Goal: Task Accomplishment & Management: Use online tool/utility

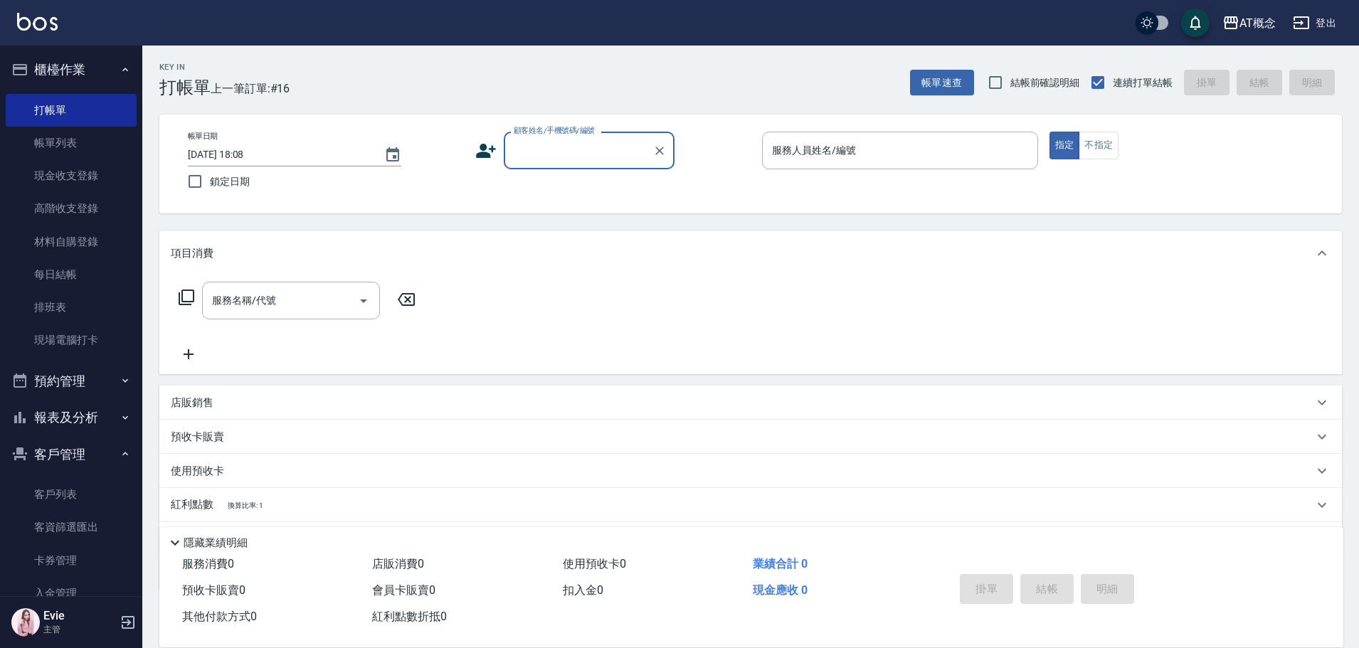
click at [64, 494] on link "客戶列表" at bounding box center [71, 494] width 131 height 33
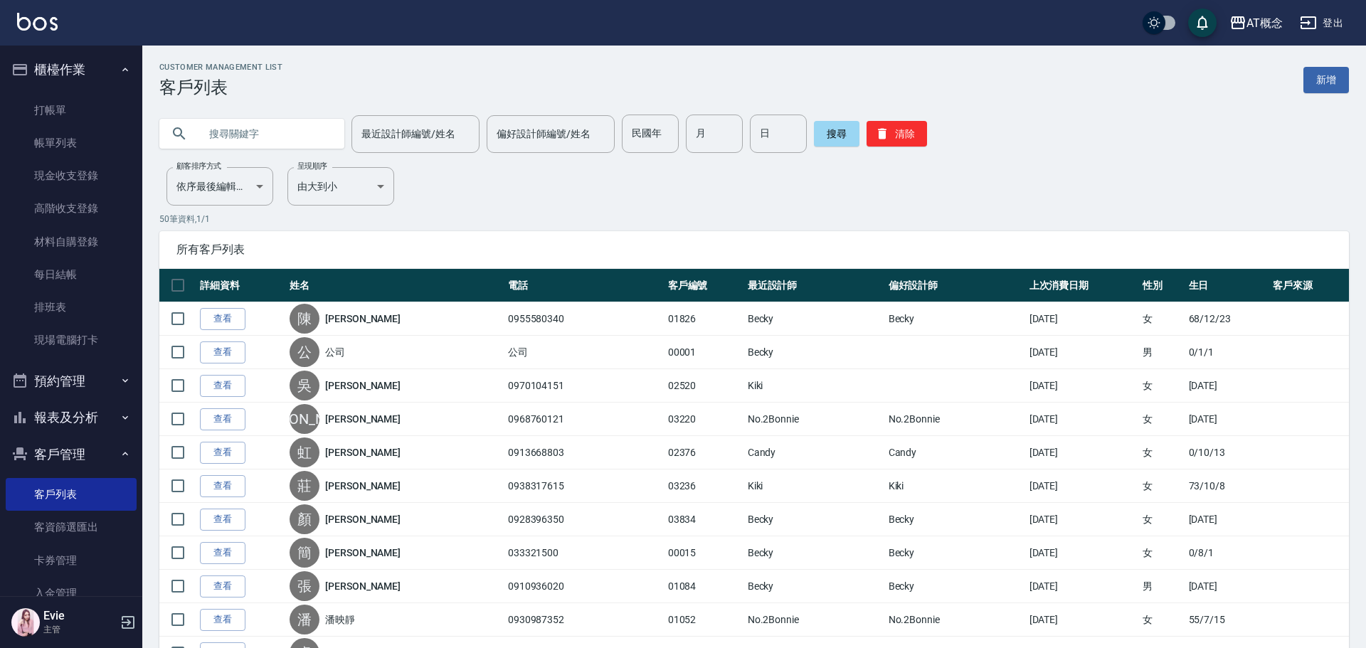
click at [265, 146] on input "text" at bounding box center [266, 134] width 134 height 38
type input "[PERSON_NAME]"
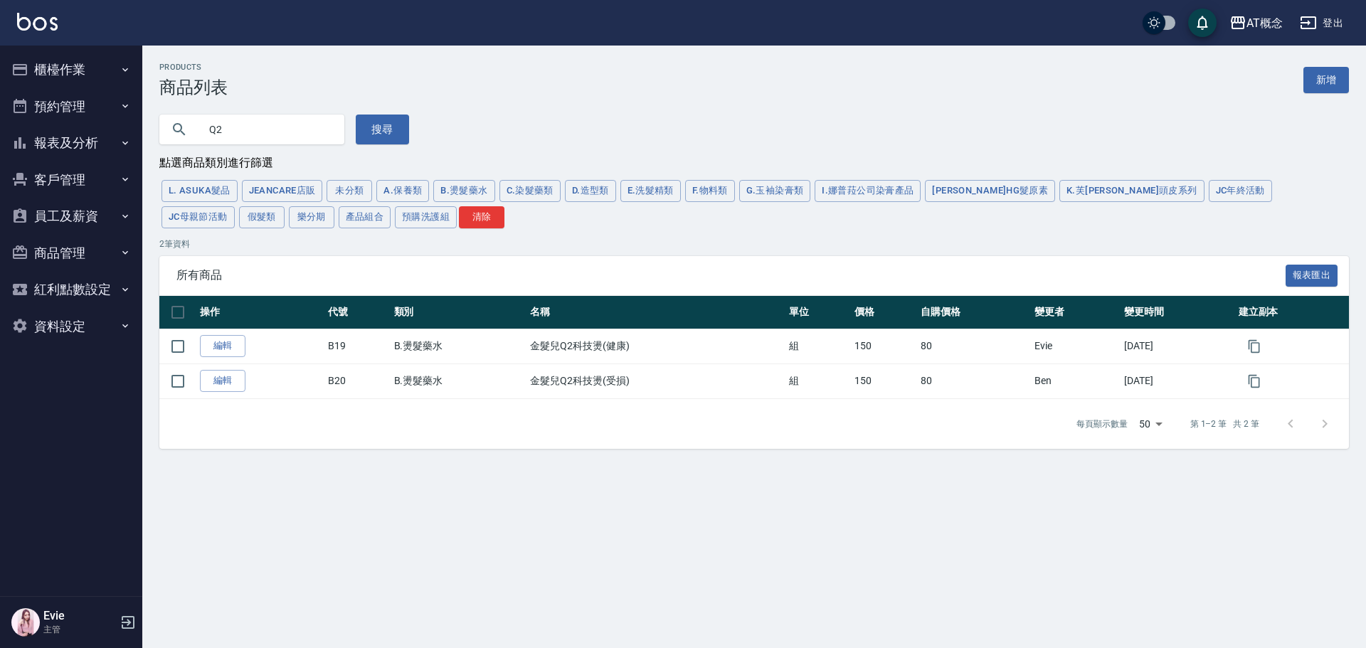
click at [49, 67] on button "櫃檯作業" at bounding box center [71, 69] width 131 height 37
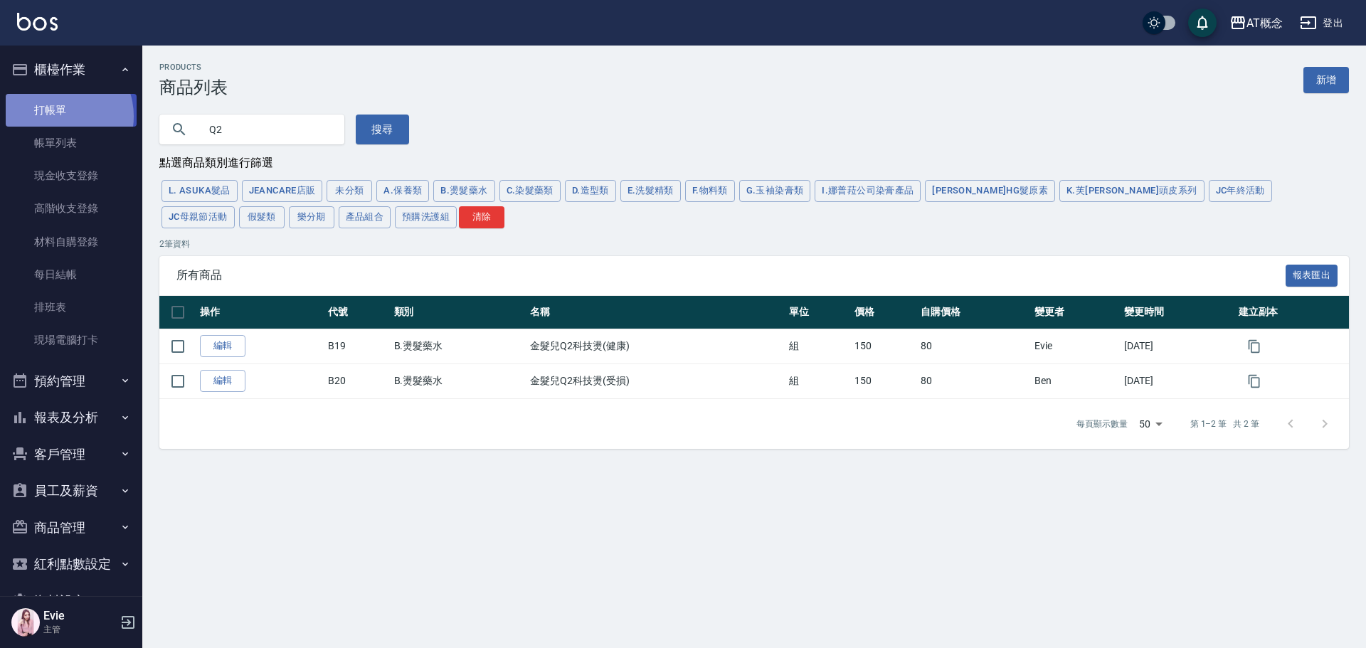
click at [58, 116] on link "打帳單" at bounding box center [71, 110] width 131 height 33
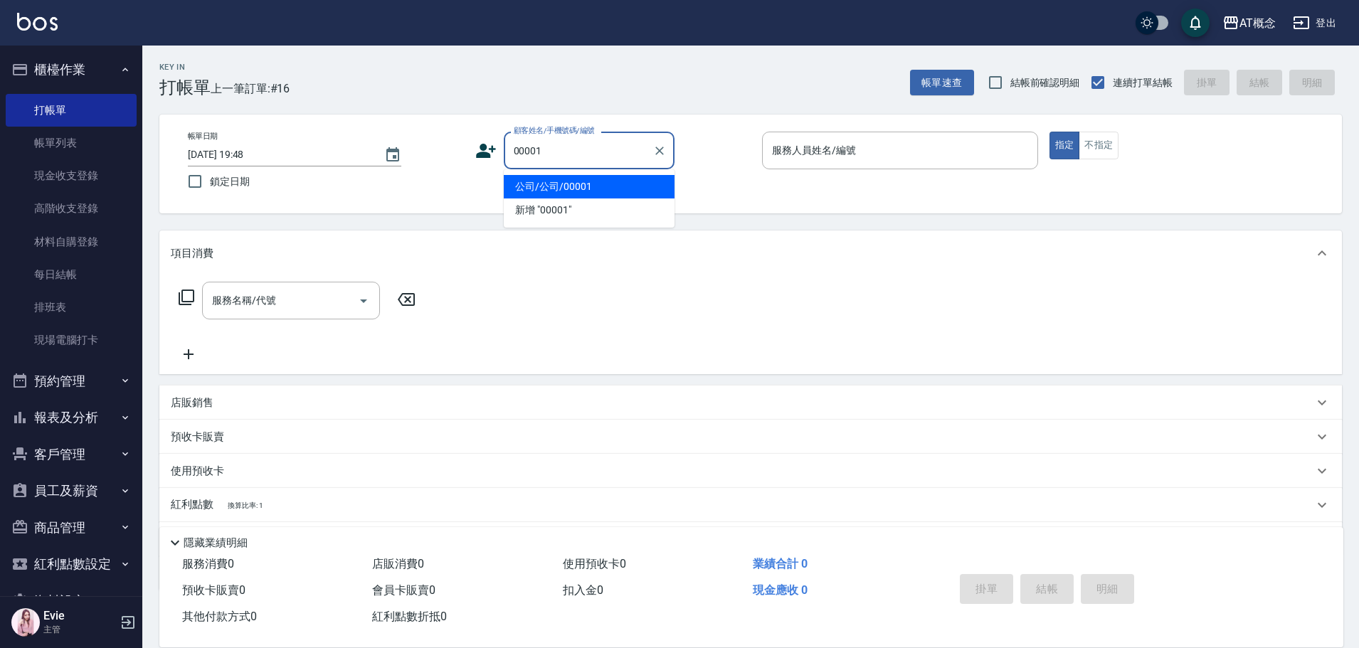
type input "公司/公司/00001"
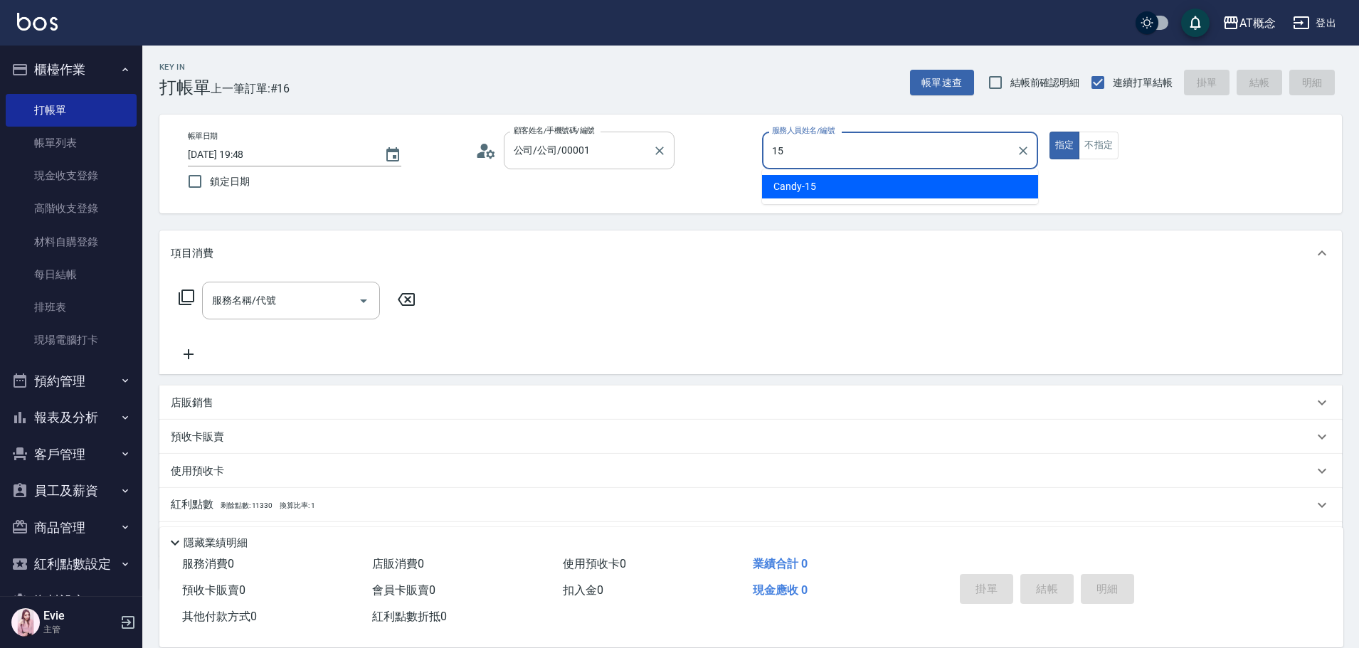
type input "Candy-15"
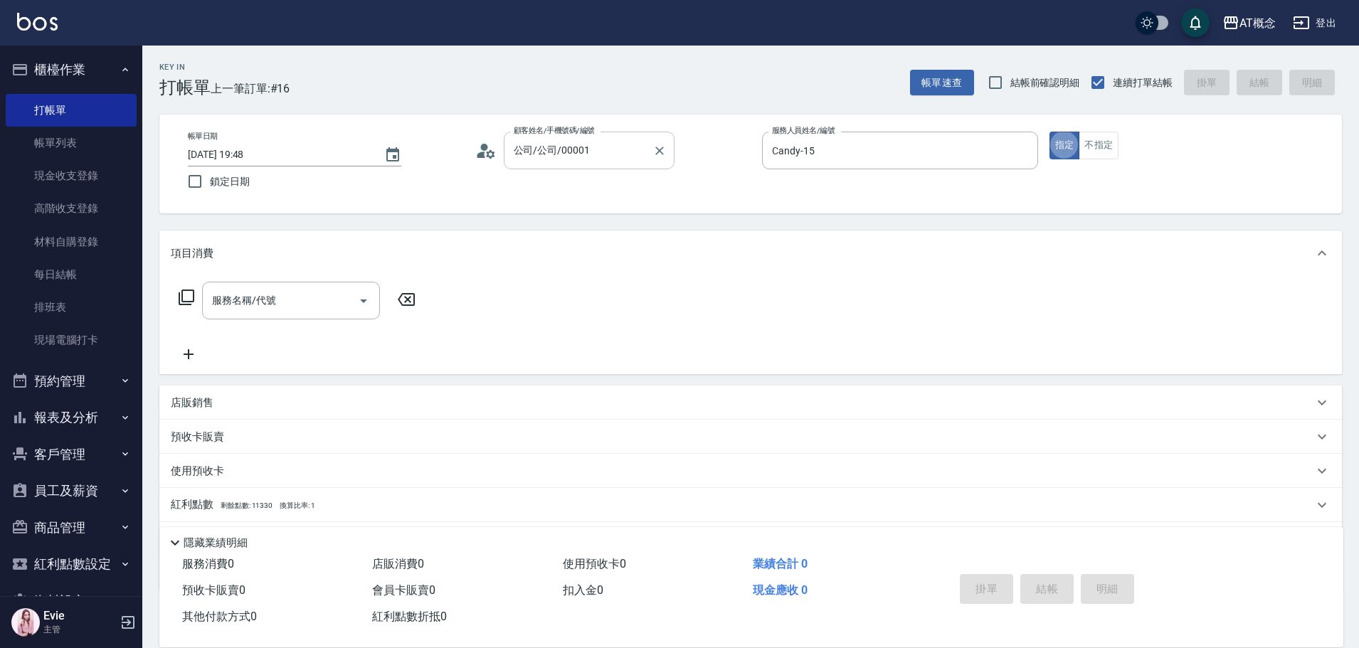
type button "true"
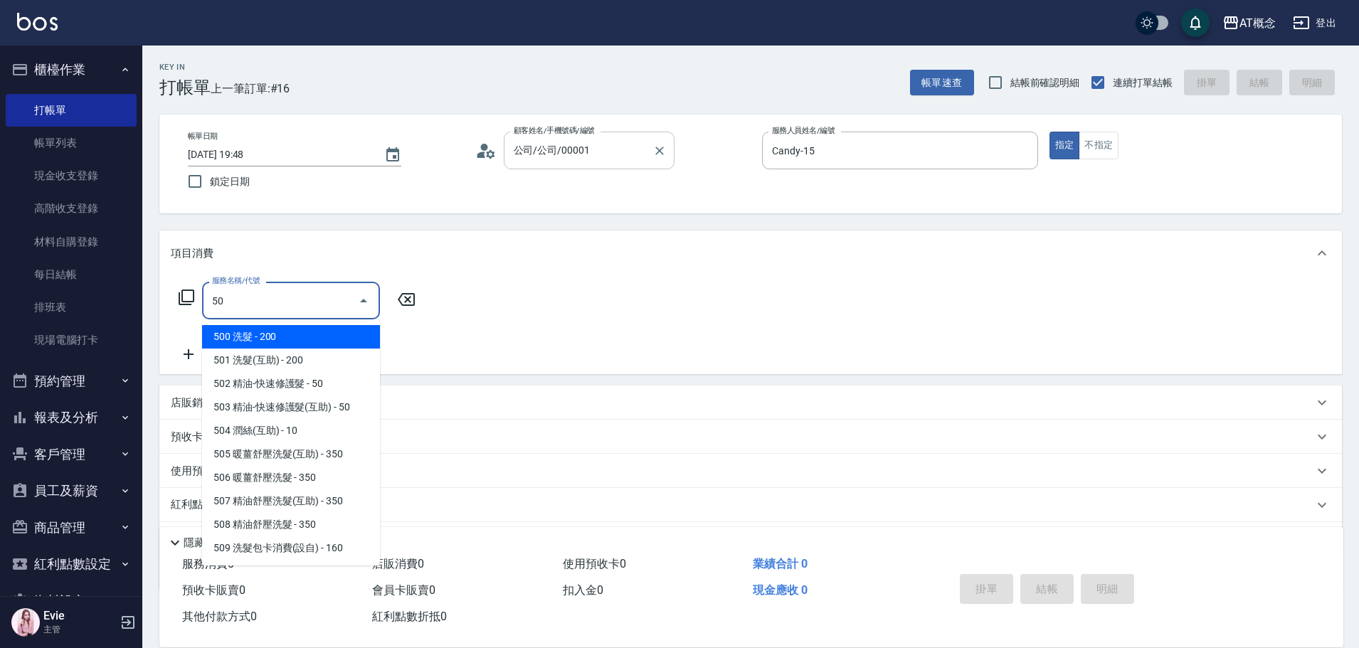
type input "501"
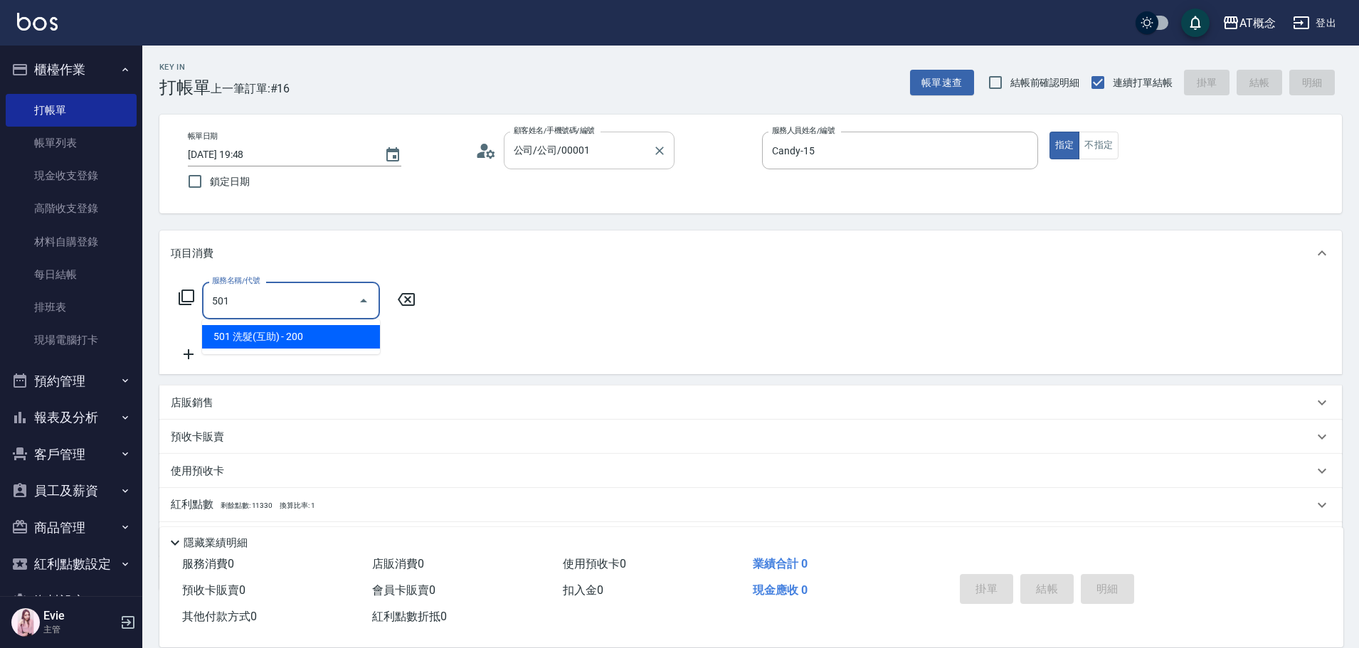
type input "20"
type input "501 洗髮(互助)(501)"
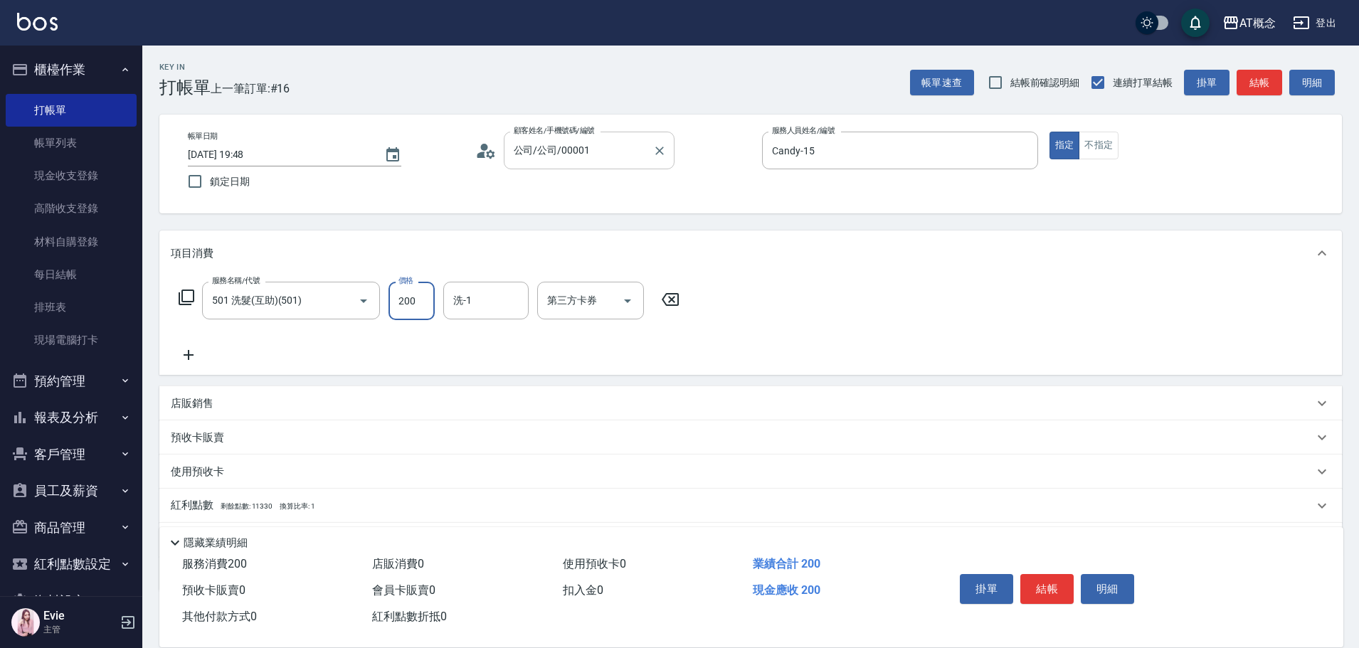
type input "0"
type input "250"
type input "20"
type input "250"
type input "Dan-18"
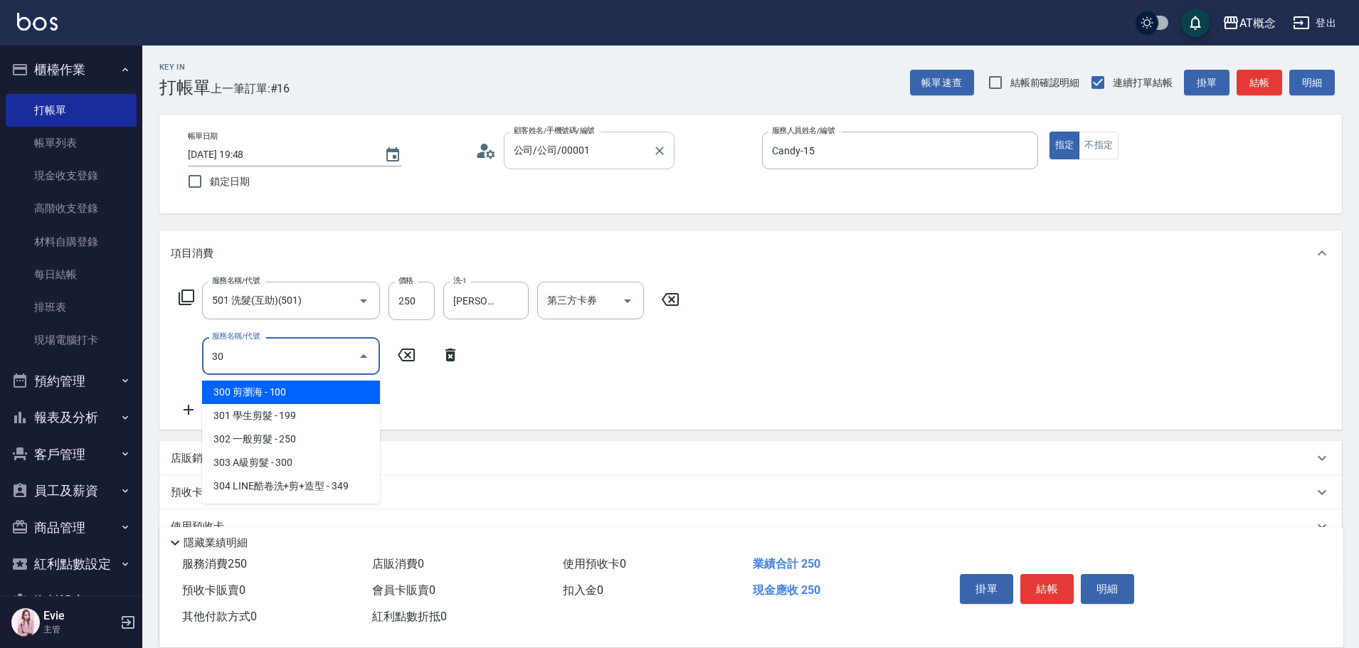
type input "303"
type input "50"
type input "303 A級剪髮(303)"
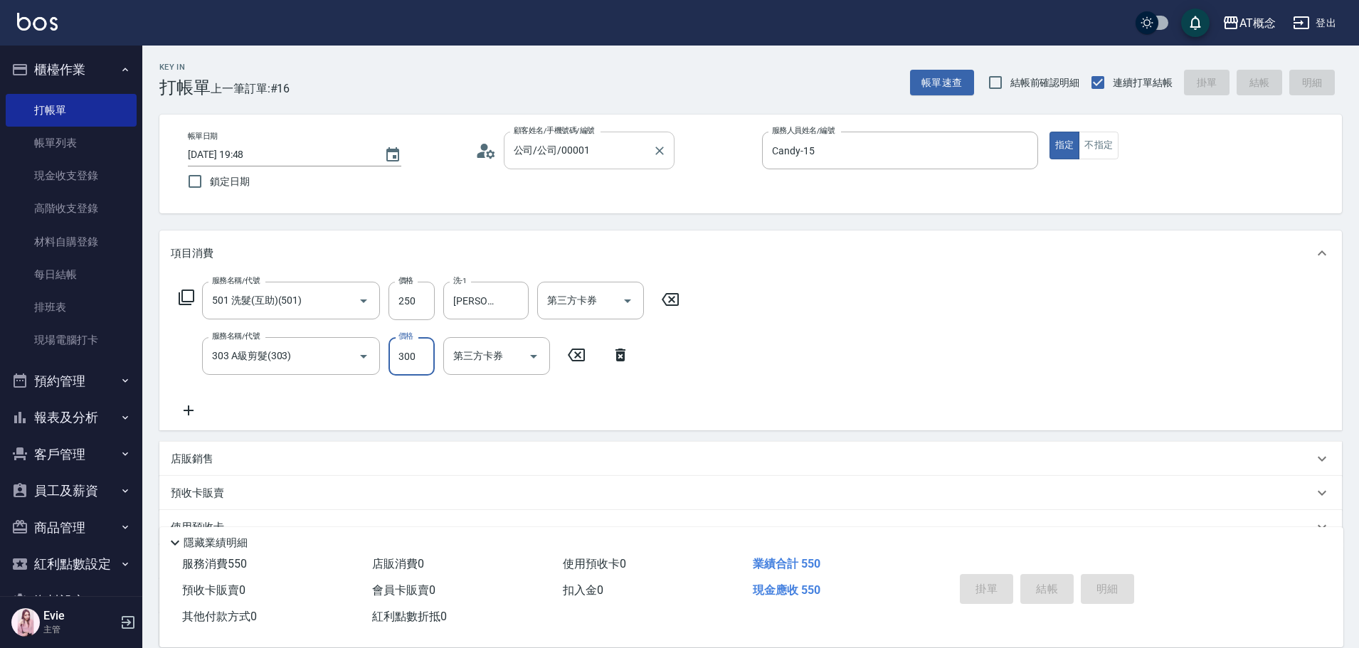
type input "0"
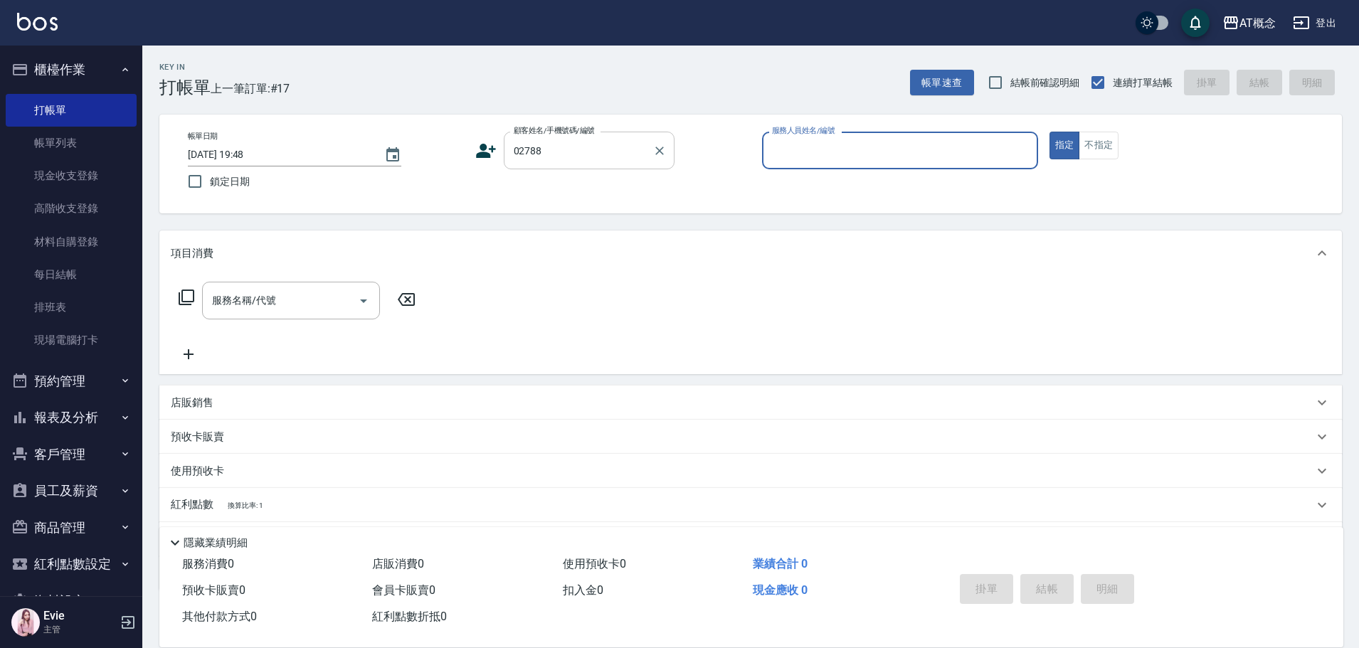
type input "張凱晴/0934080394/02788"
type input "Candy-15"
click at [1049, 132] on button "指定" at bounding box center [1064, 146] width 31 height 28
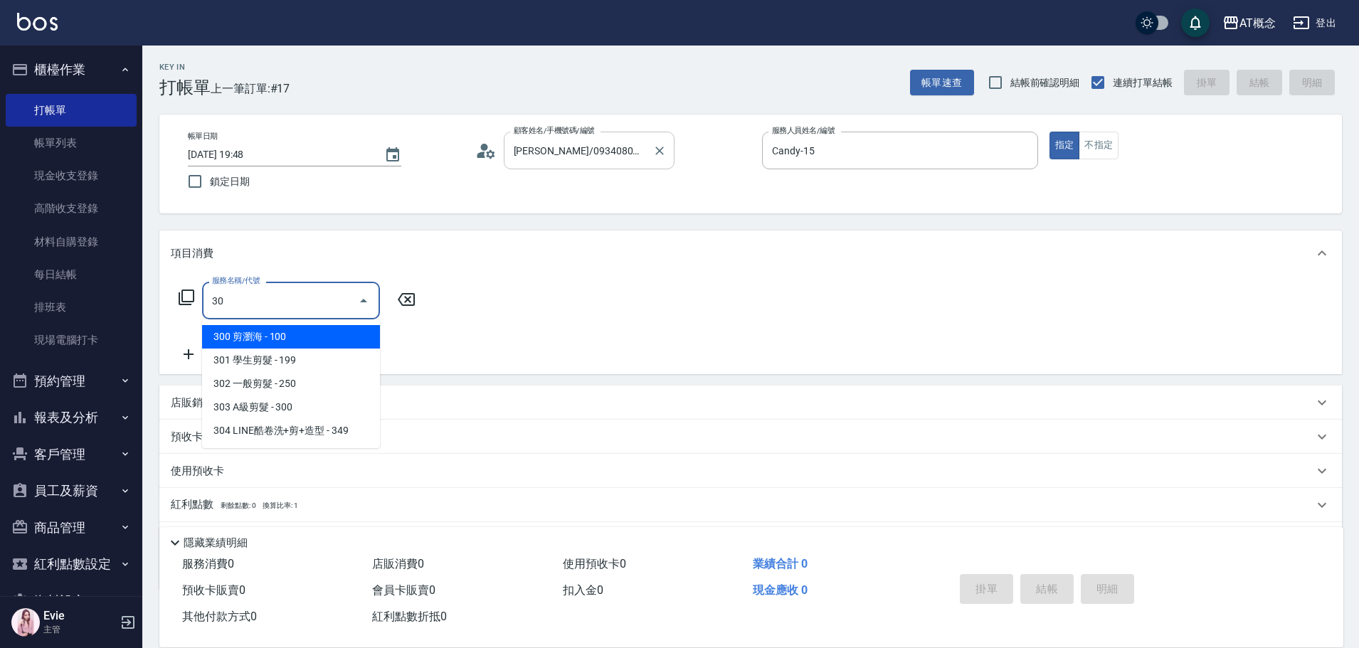
type input "302"
type input "20"
type input "302 一般剪髮(302)"
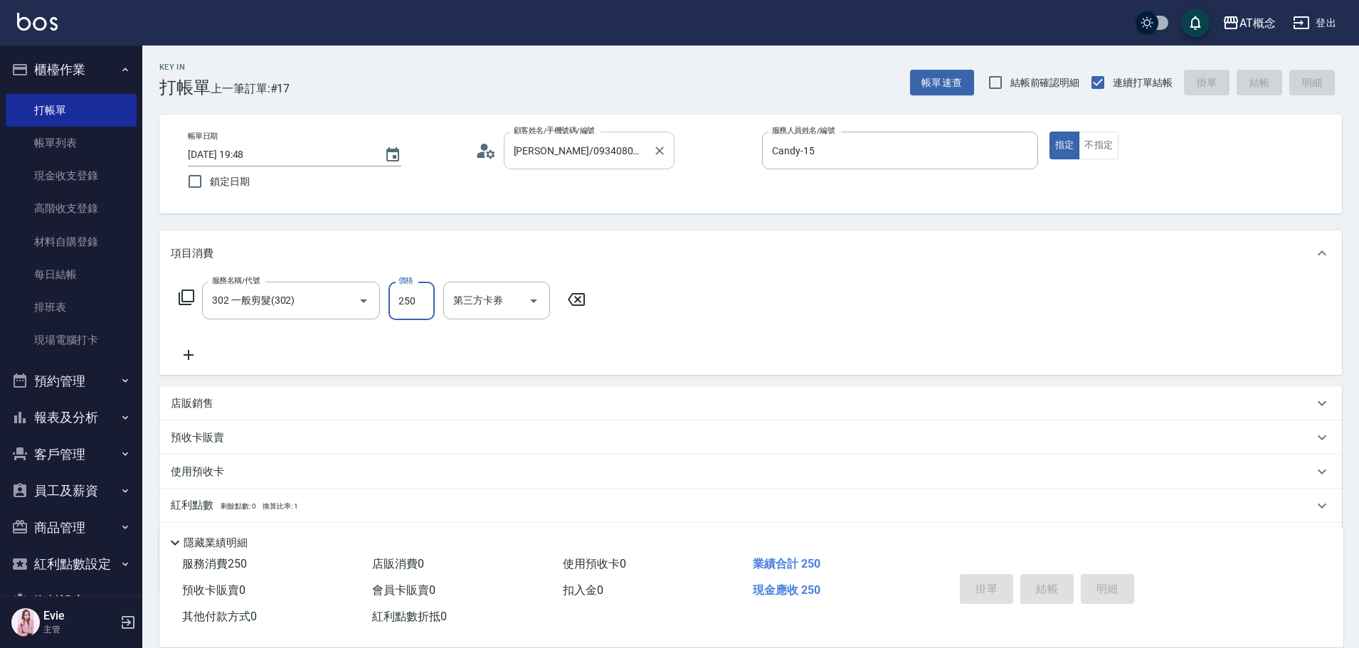
type input "0"
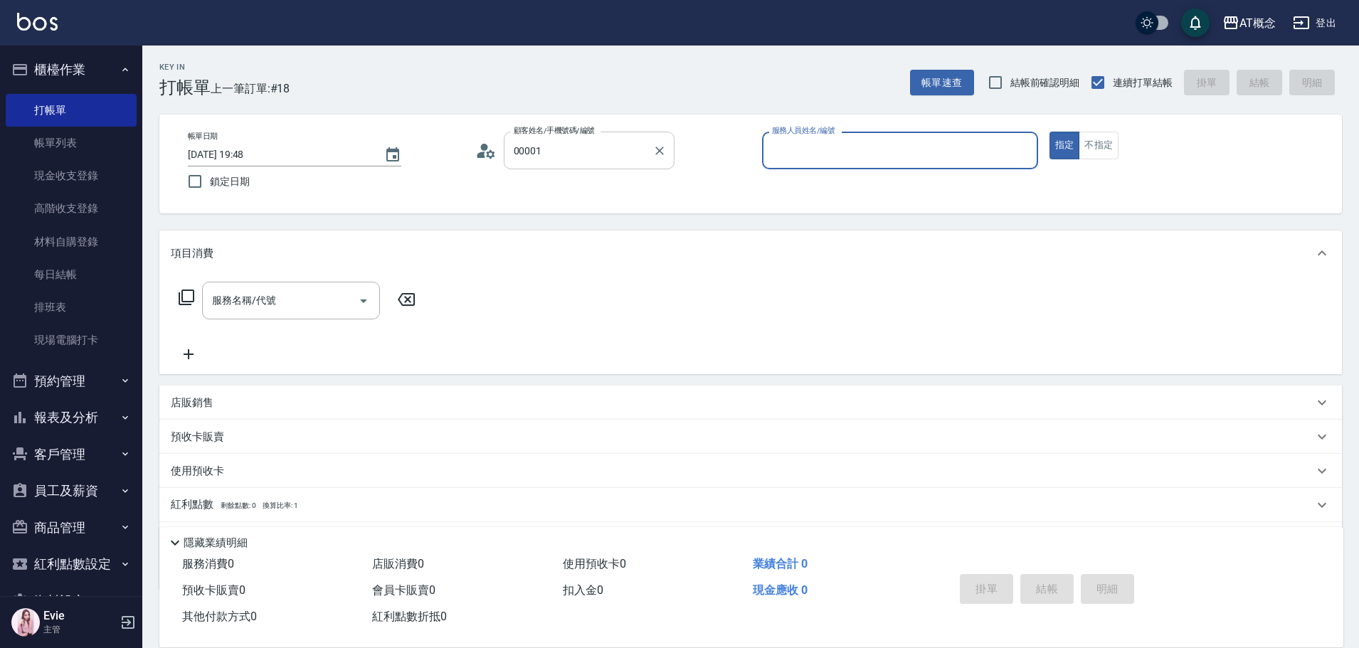
type input "公司/公司/00001"
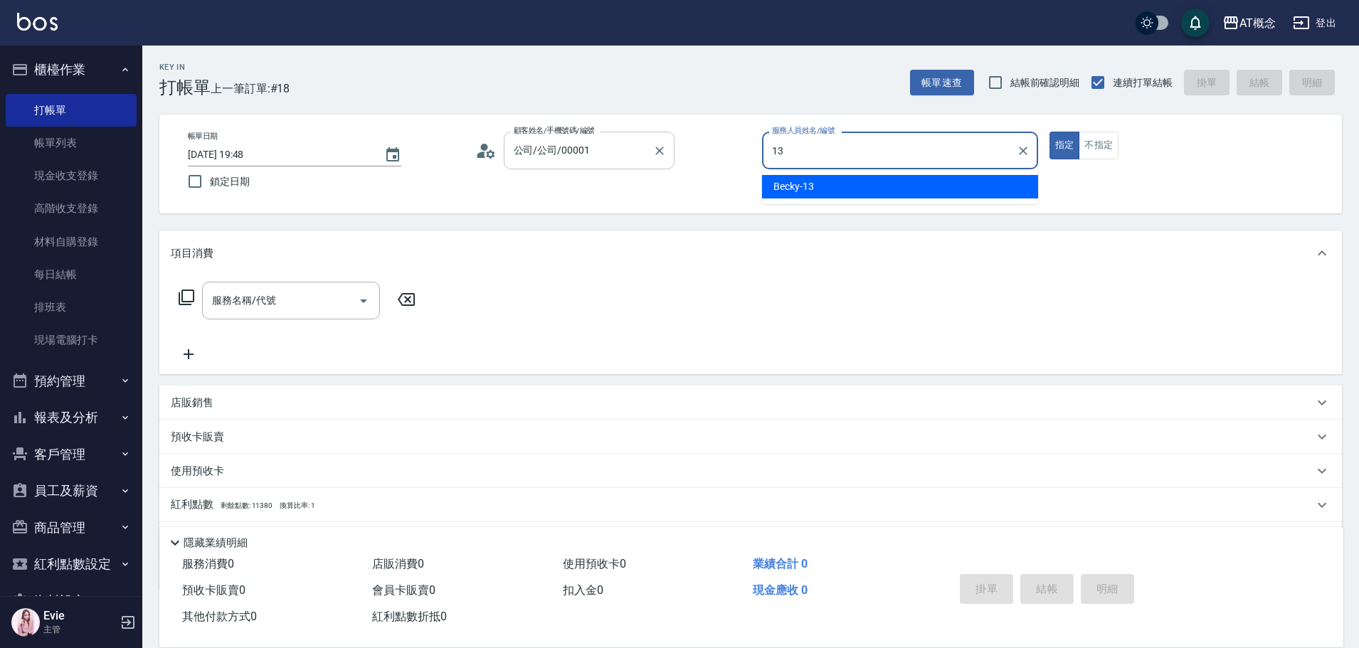
type input "Becky-13"
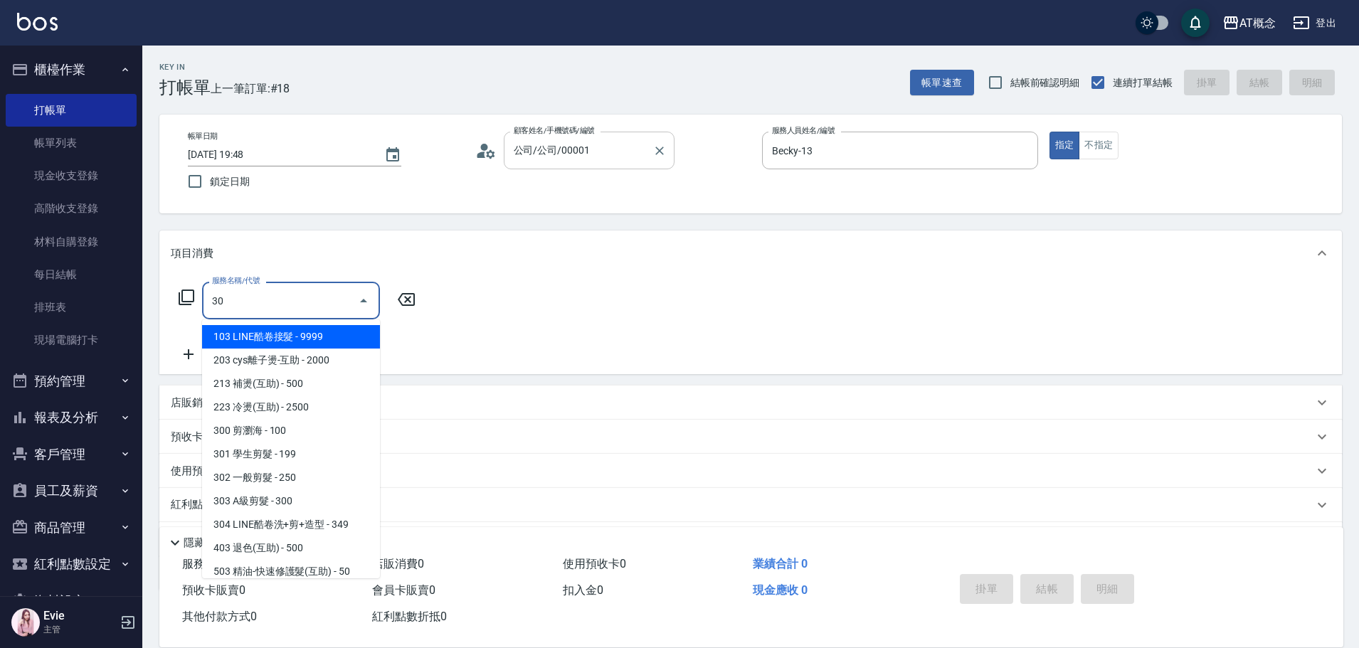
type input "303"
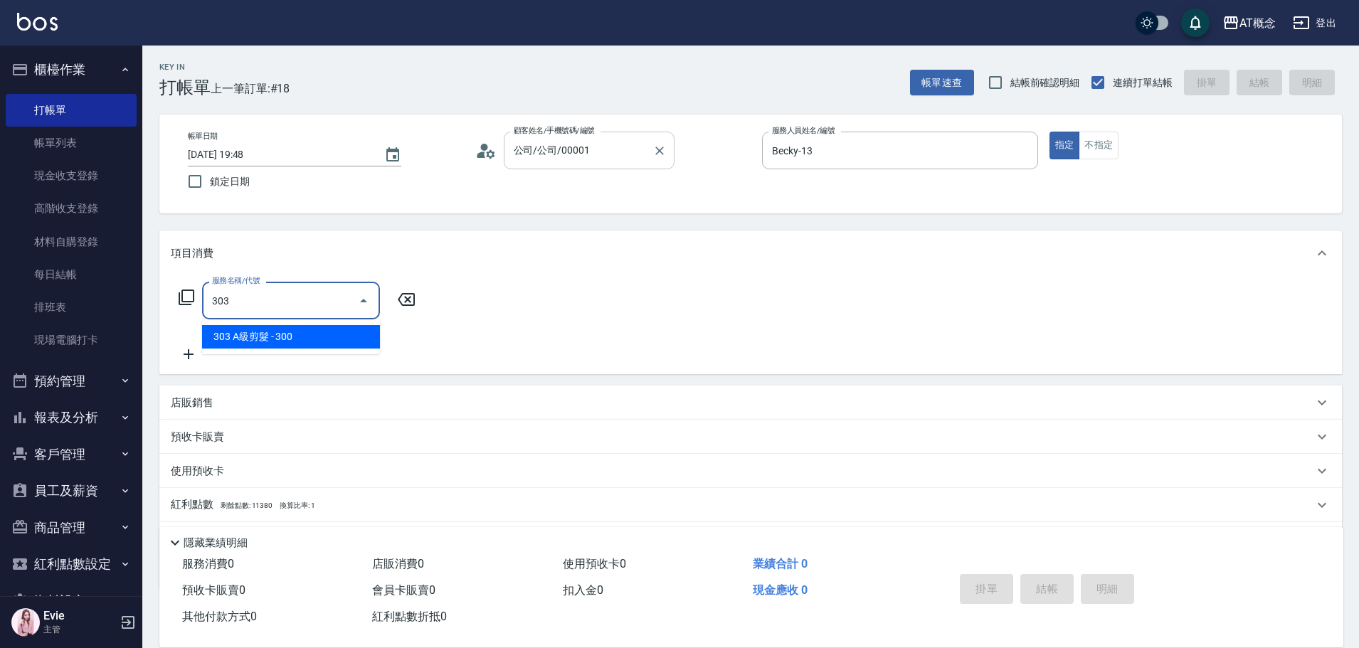
type input "30"
type input "303 A級剪髮(303)"
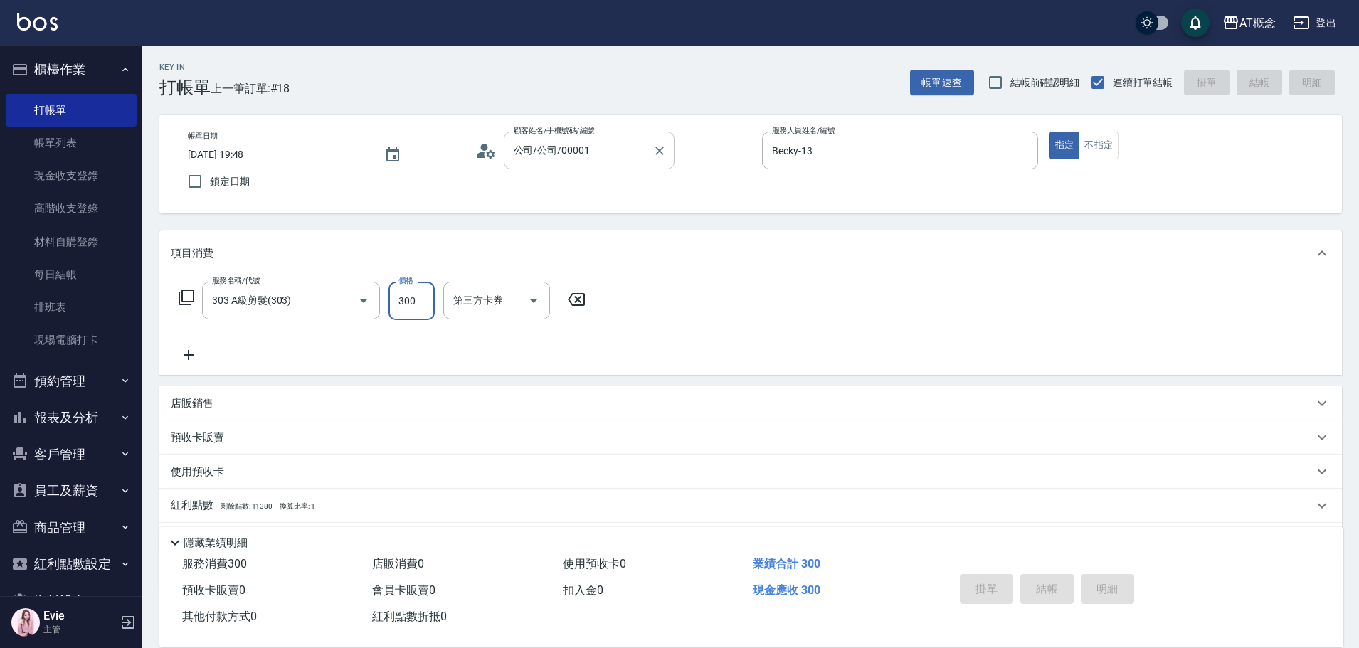
type input "0"
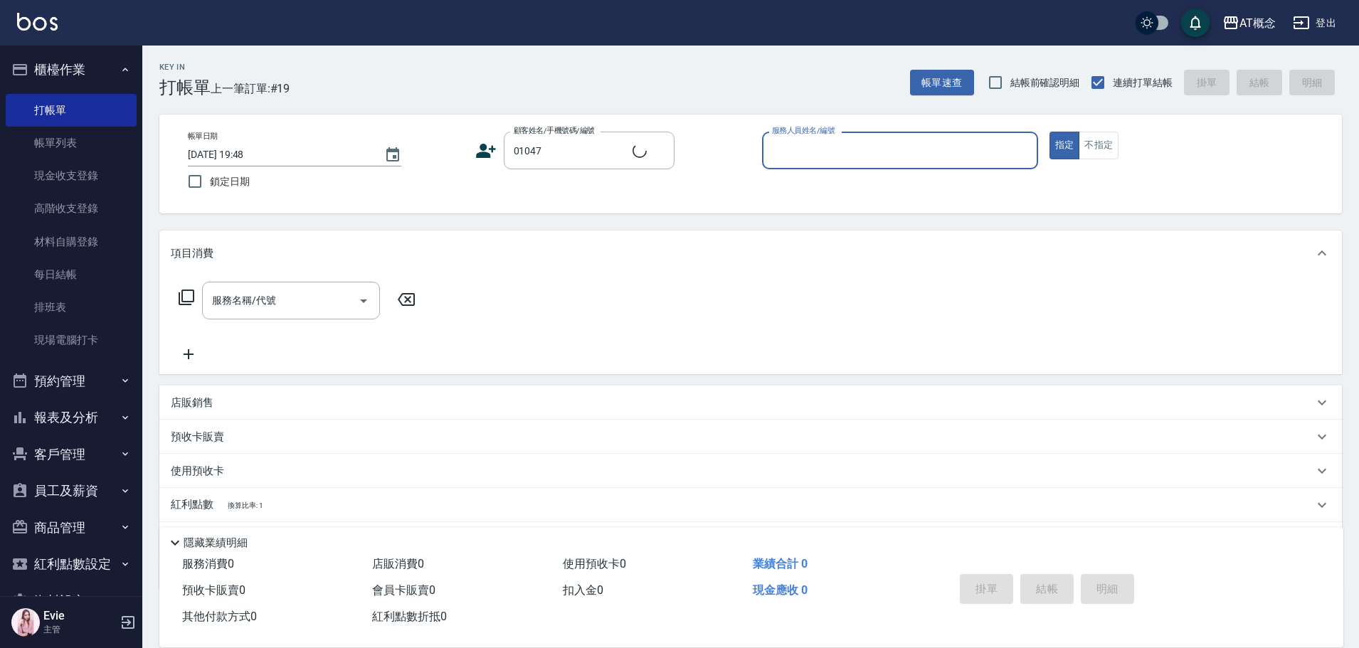
type input "黃宇琪/0988157355/01047"
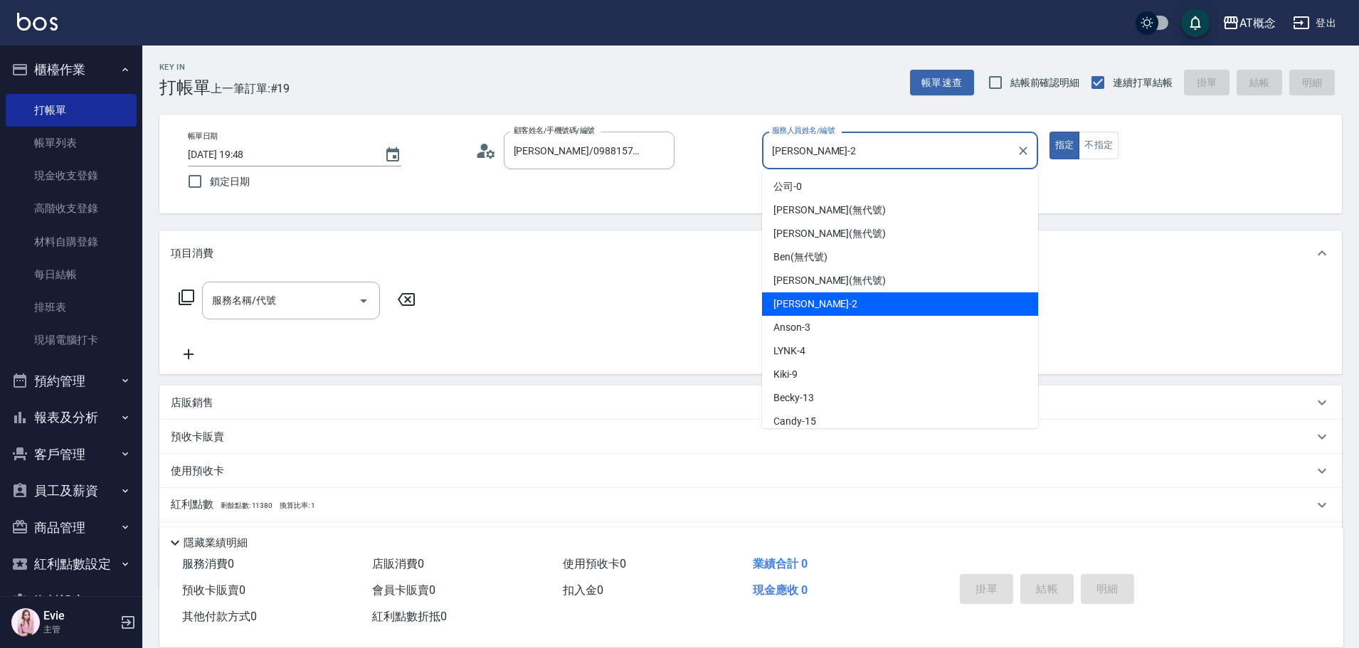
type input "邦妮-2"
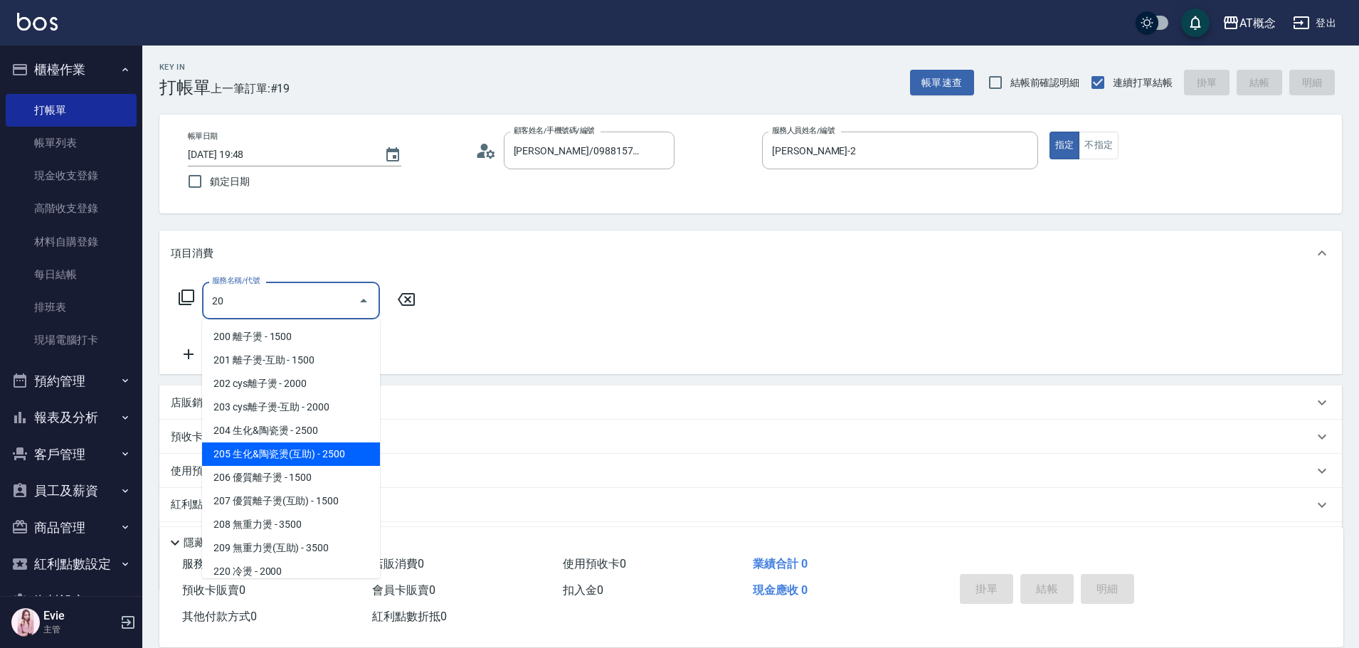
type input "205 生化&陶瓷燙(互助)(205)"
type input "250"
type input "205 生化&陶瓷燙(互助)(205)"
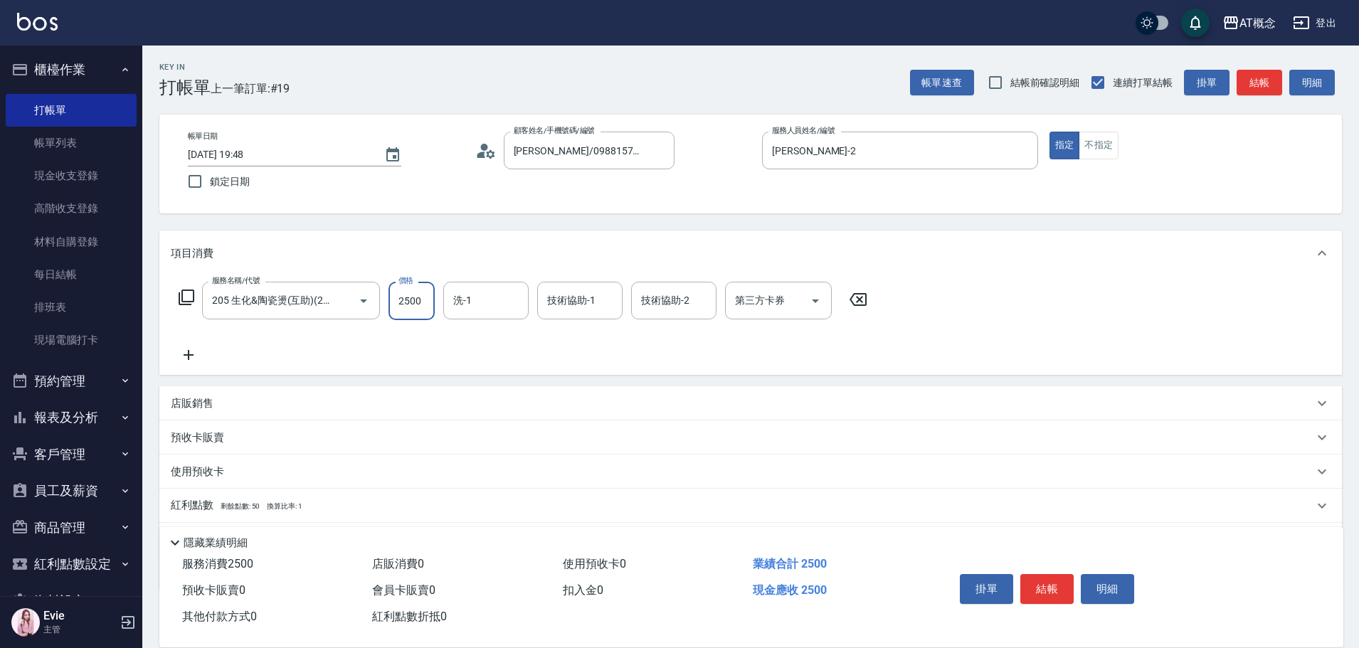
type input "0"
type input "28"
type input "20"
type input "280"
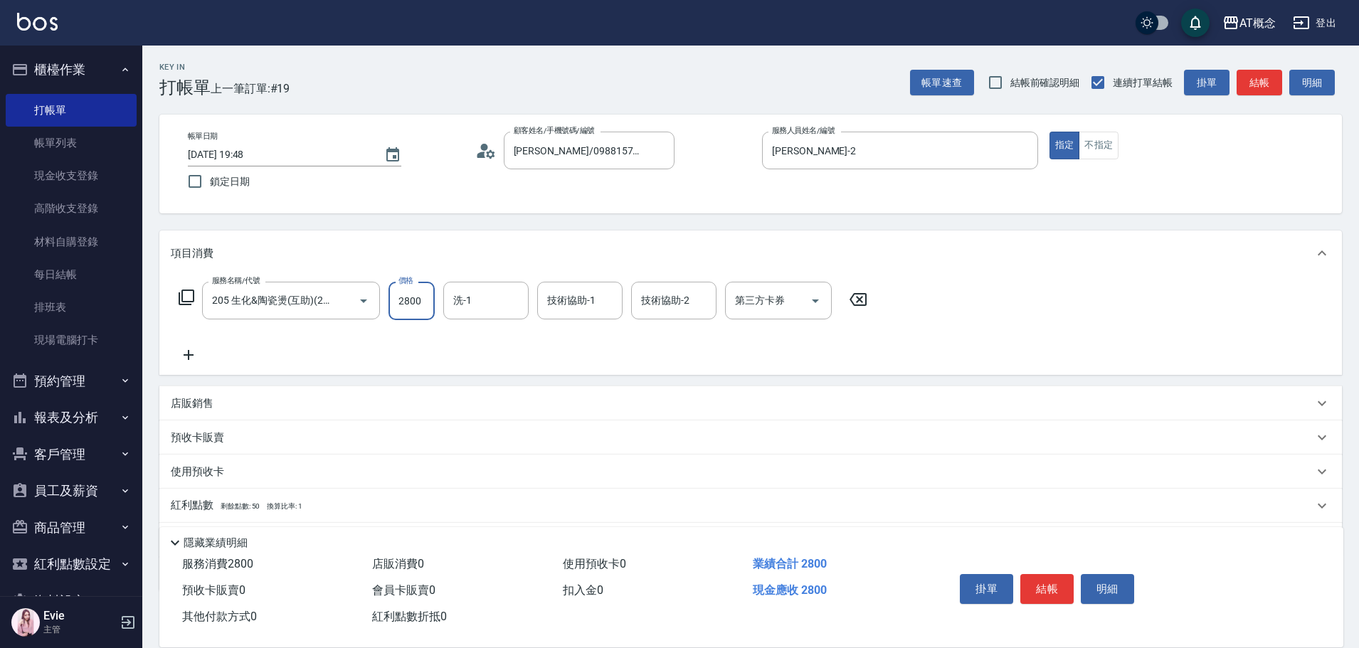
type input "2800"
type input "Dan-18"
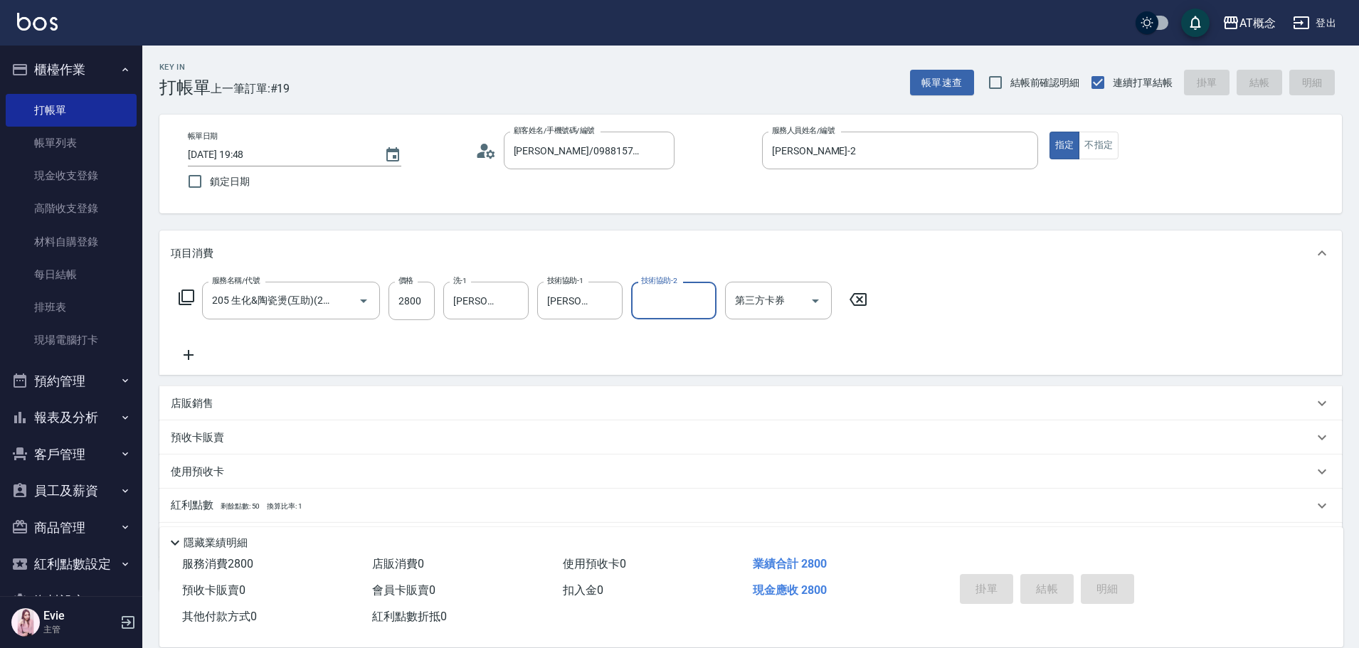
type input "2025/09/24 19:49"
type input "0"
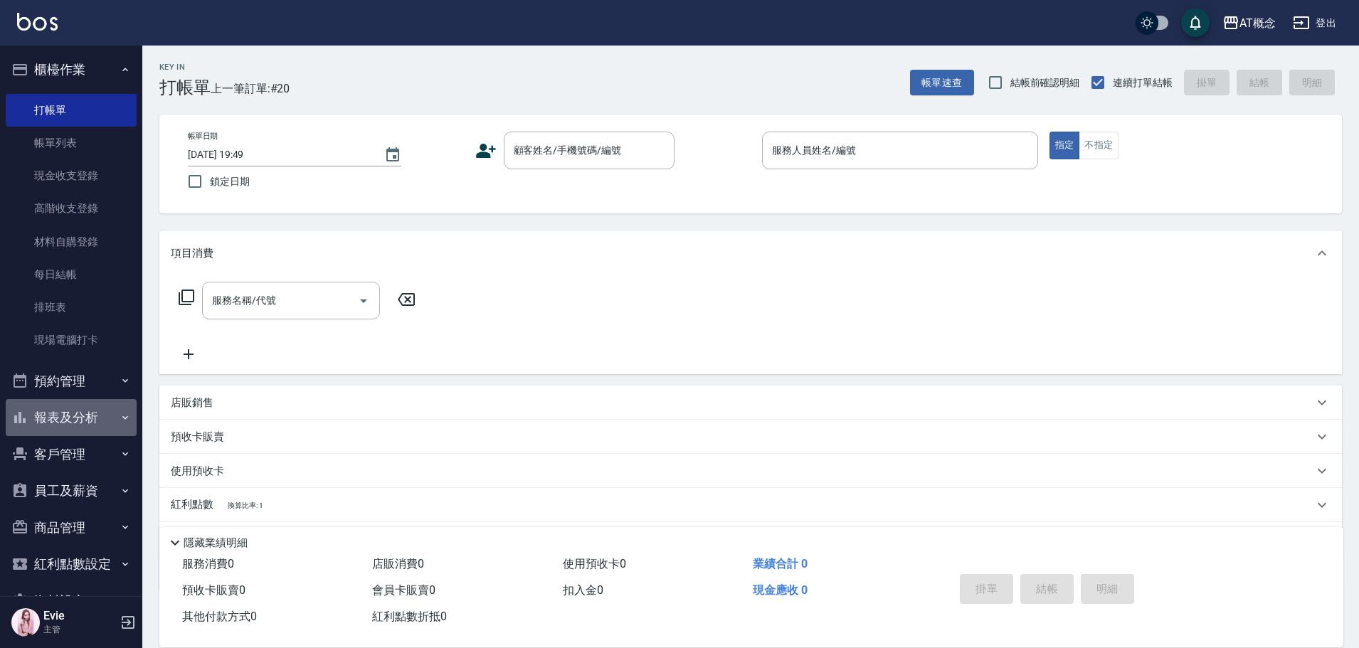
click at [73, 409] on button "報表及分析" at bounding box center [71, 417] width 131 height 37
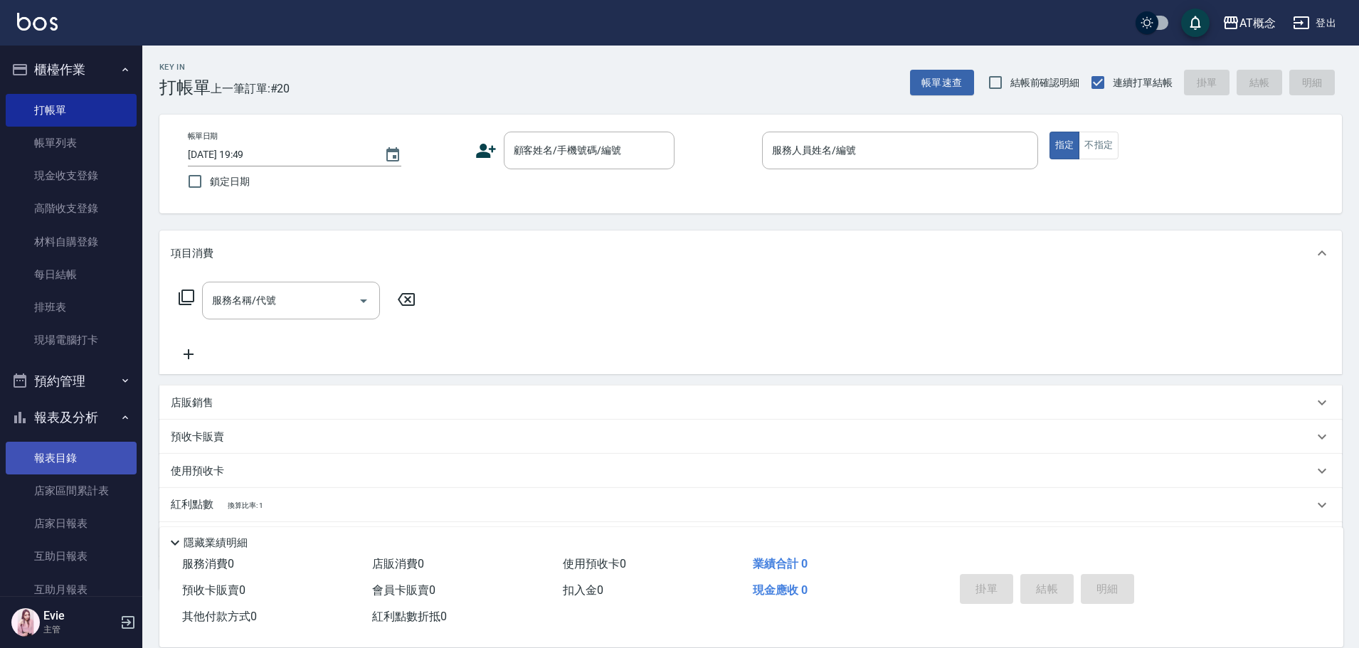
click at [83, 448] on link "報表目錄" at bounding box center [71, 458] width 131 height 33
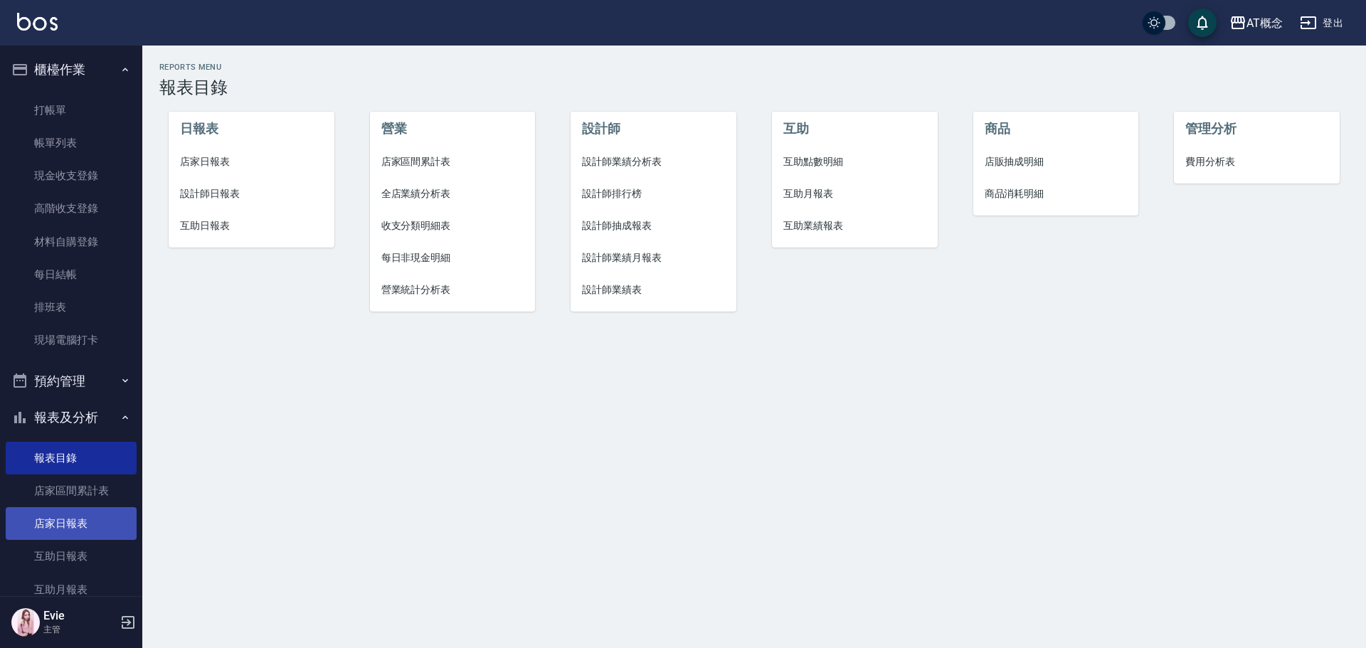
click at [75, 523] on link "店家日報表" at bounding box center [71, 523] width 131 height 33
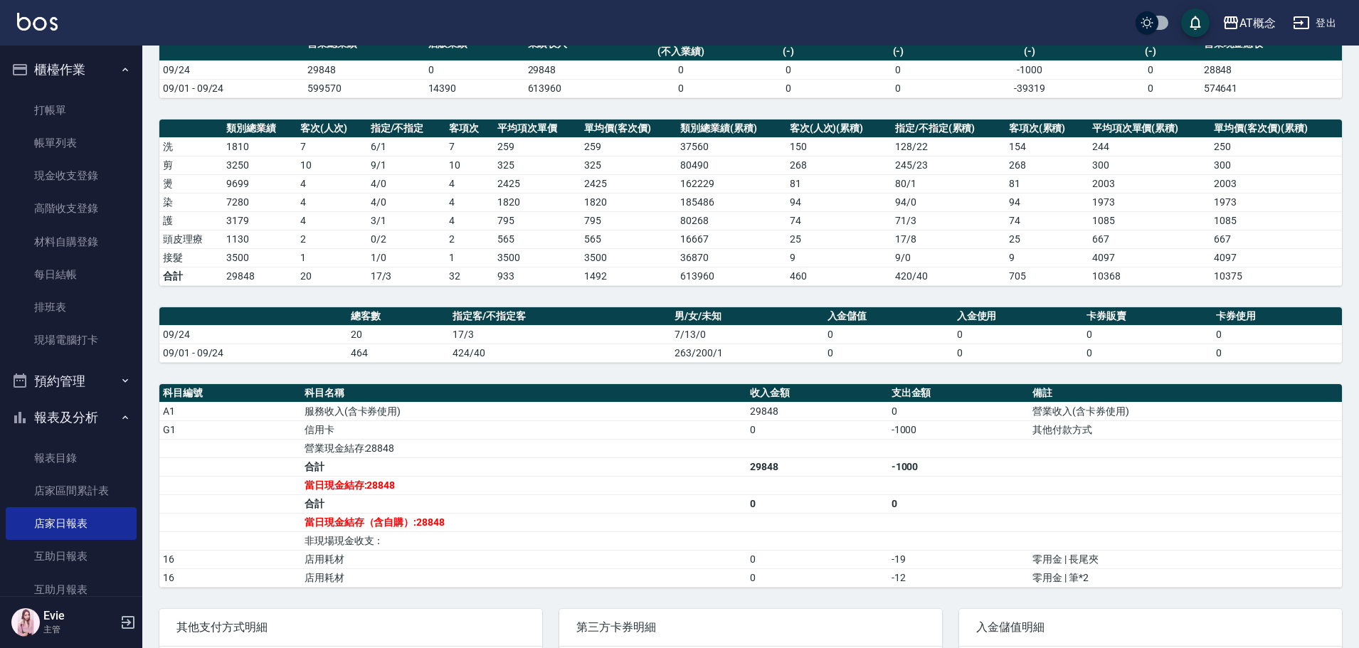
scroll to position [142, 0]
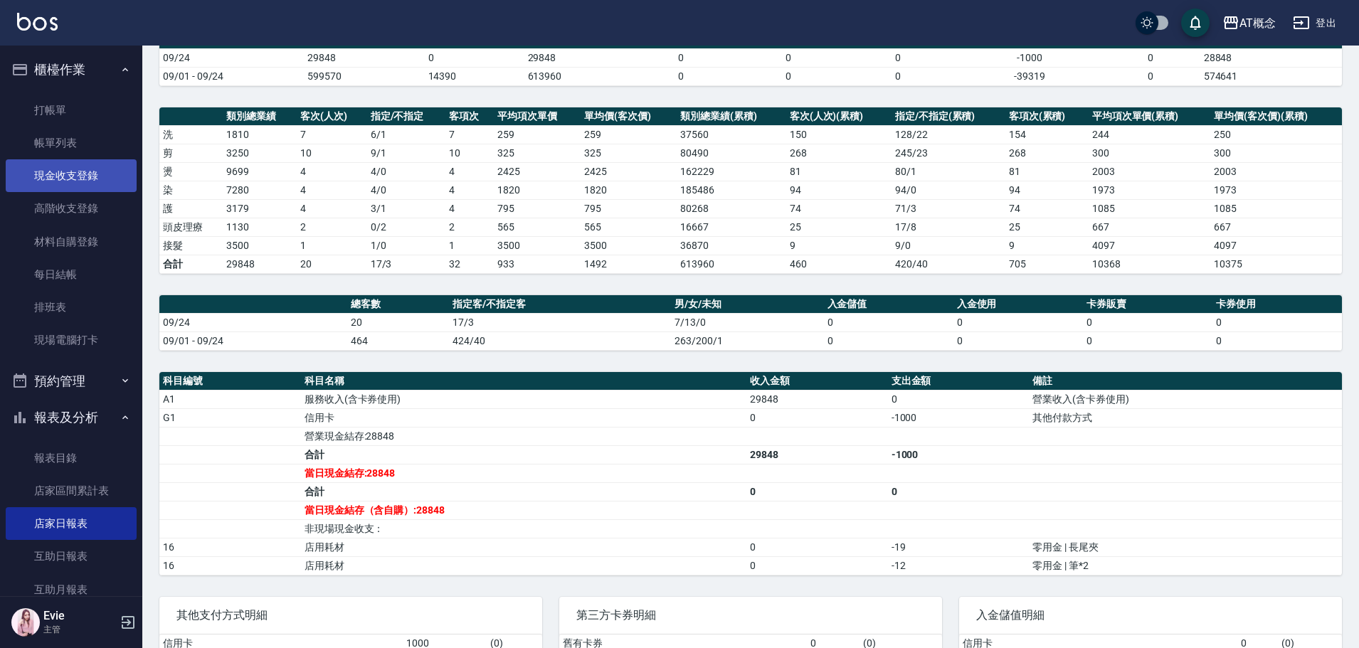
click at [85, 165] on link "現金收支登錄" at bounding box center [71, 175] width 131 height 33
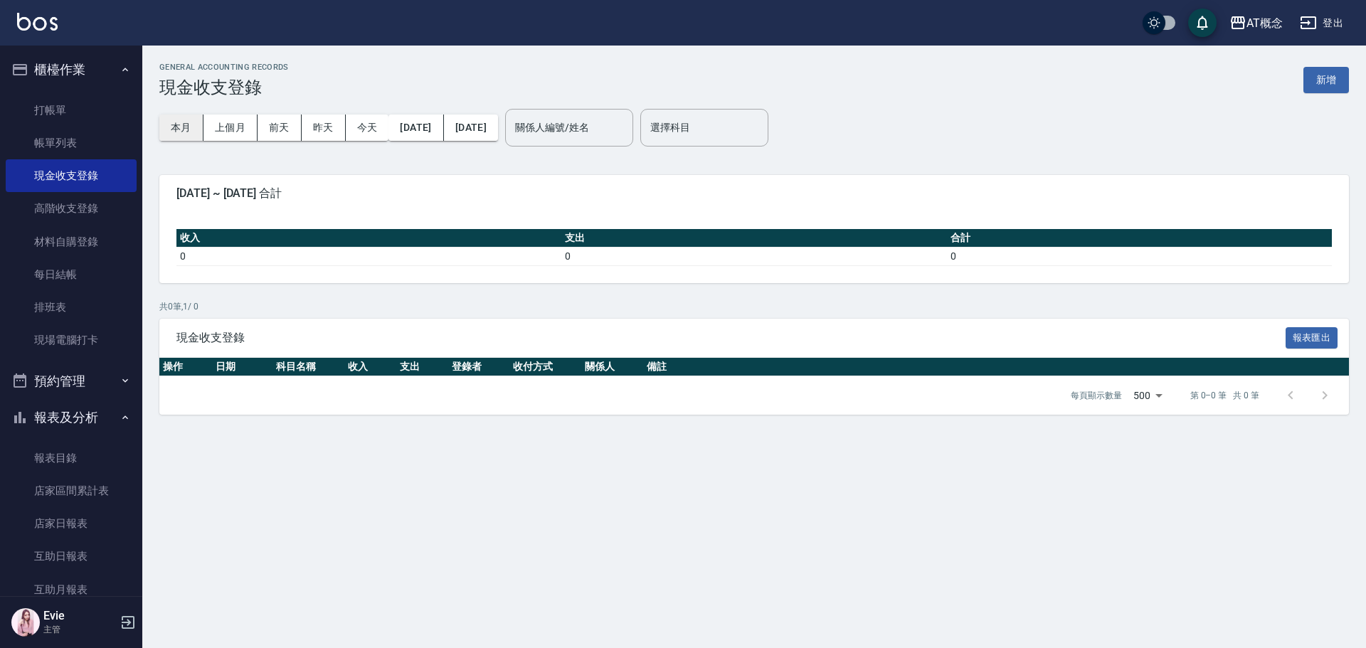
click at [167, 132] on button "本月" at bounding box center [181, 128] width 44 height 26
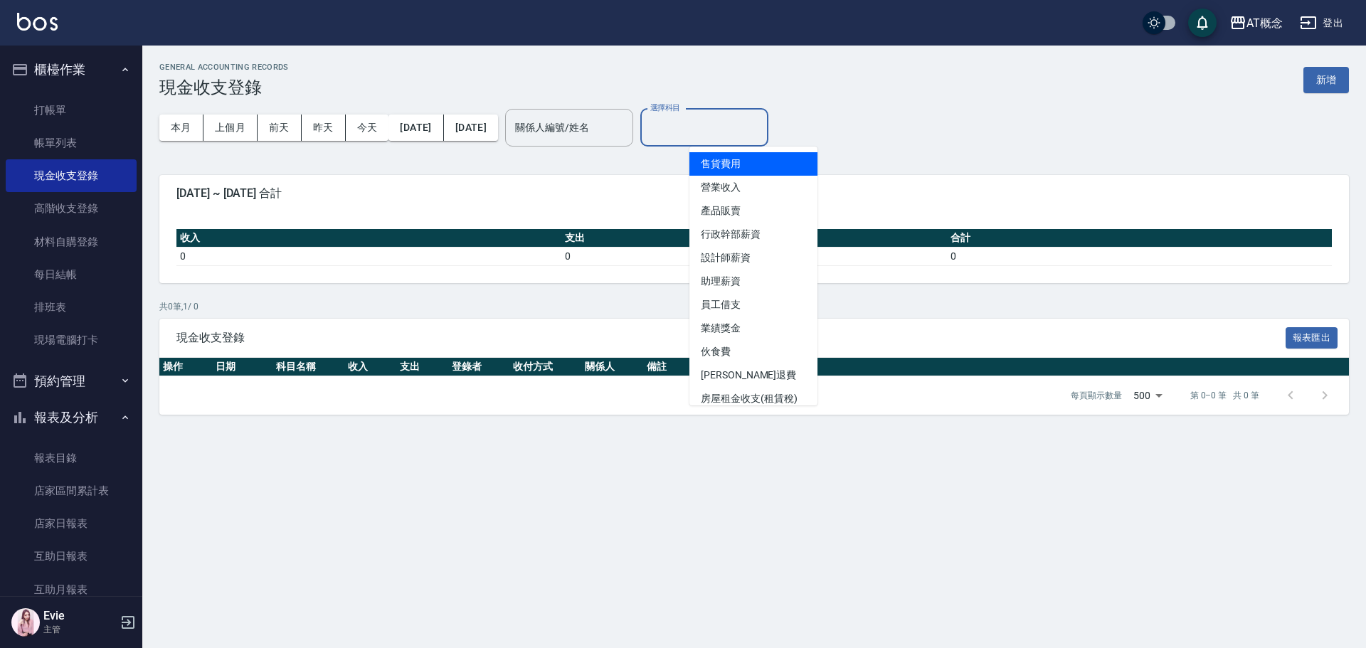
click at [741, 123] on input "選擇科目" at bounding box center [704, 127] width 115 height 25
click at [958, 105] on div "本月 上個月 前天 昨天 今天 2025/09/01 2025/09/30 關係人編號/姓名 關係人編號/姓名 選擇科目 選擇科目" at bounding box center [753, 127] width 1189 height 60
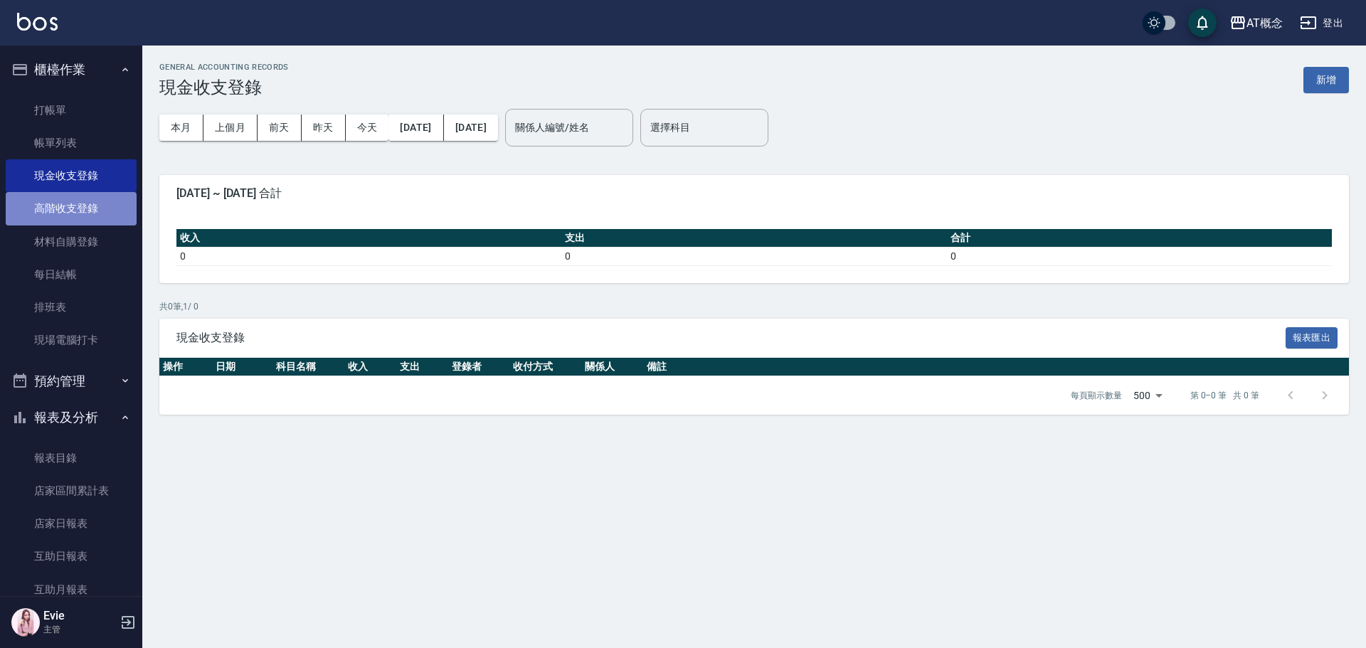
click at [74, 209] on link "高階收支登錄" at bounding box center [71, 208] width 131 height 33
